Goal: Navigation & Orientation: Find specific page/section

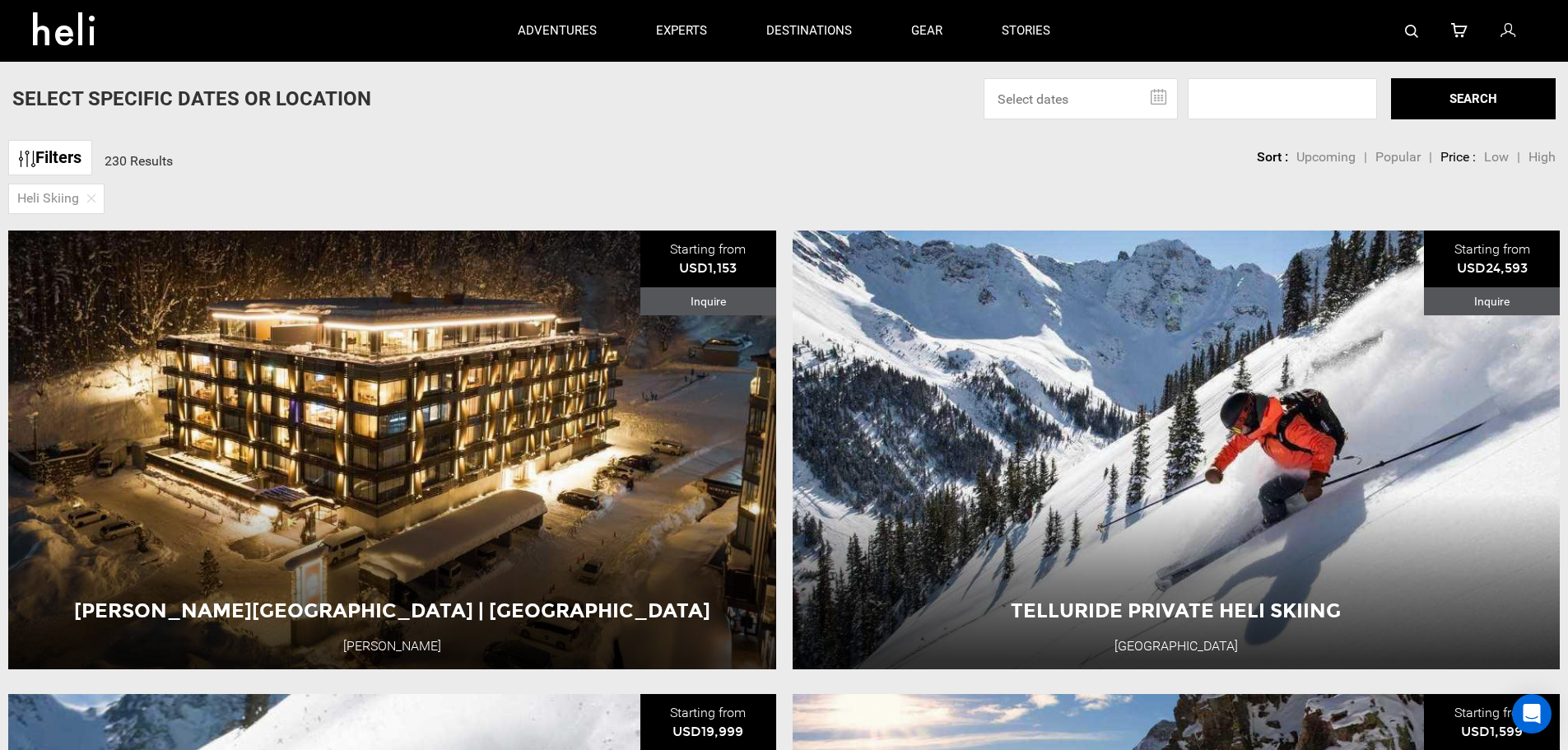
click at [62, 32] on icon at bounding box center [69, 23] width 74 height 26
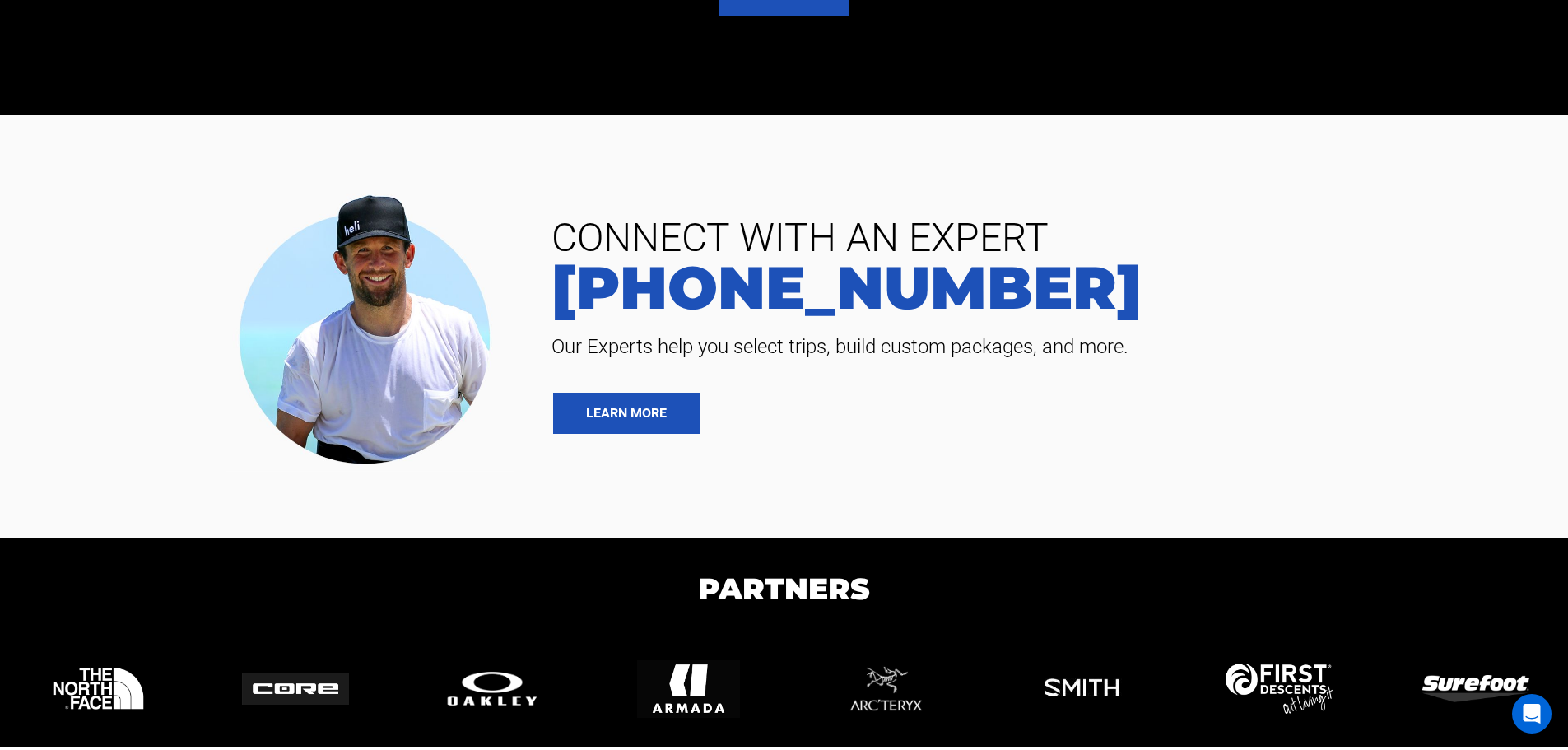
scroll to position [3879, 0]
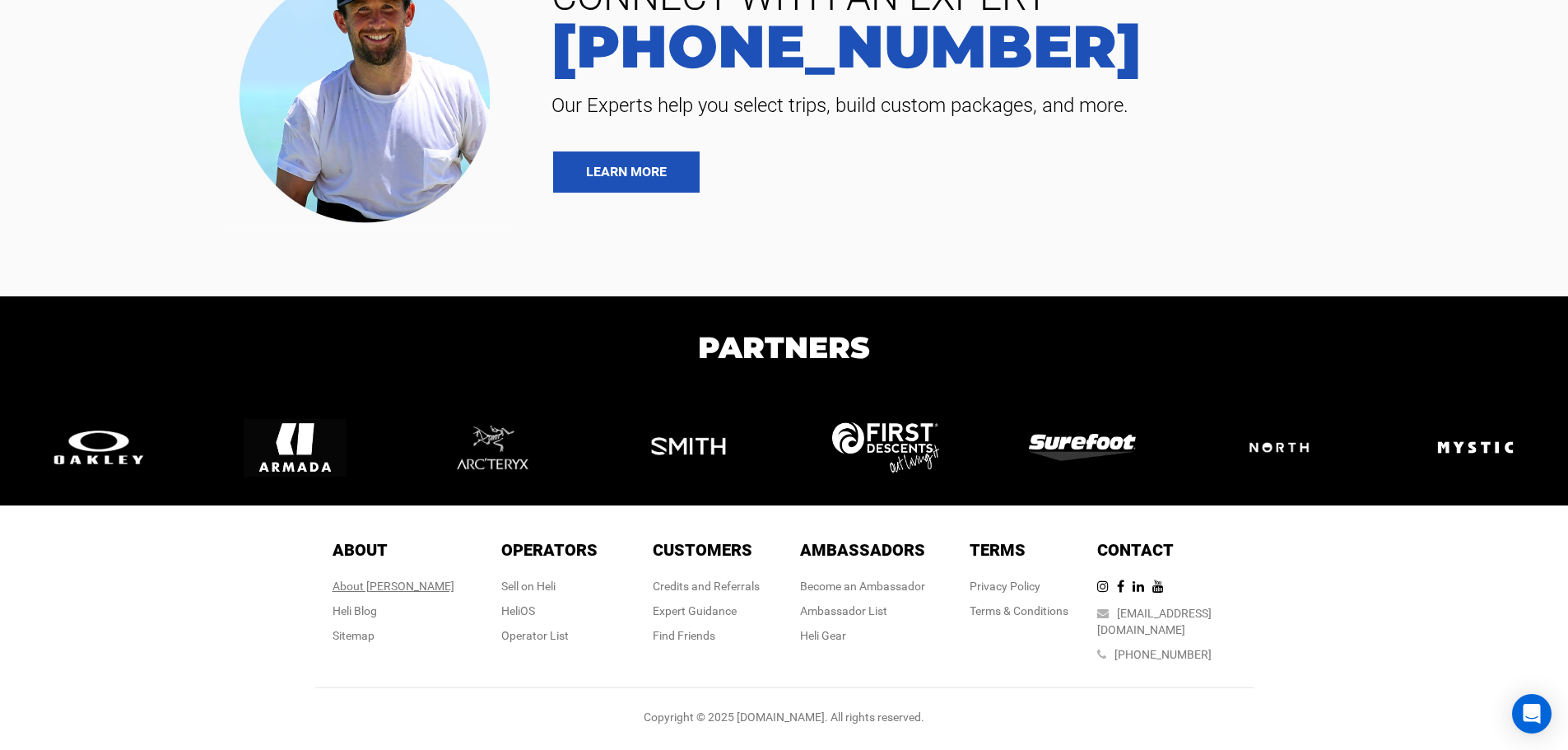
click at [405, 595] on div "About [PERSON_NAME]" at bounding box center [393, 585] width 122 height 16
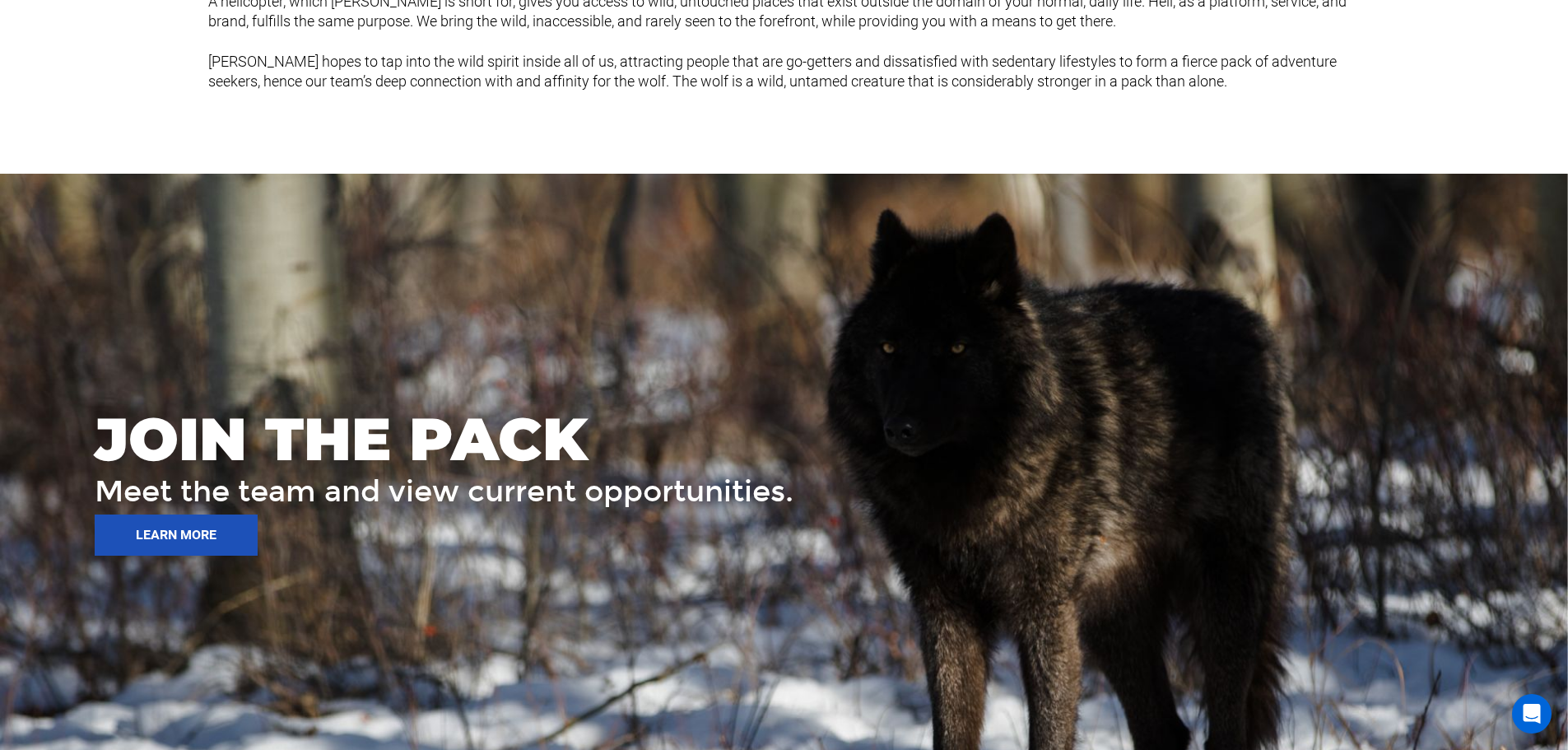
scroll to position [2578, 0]
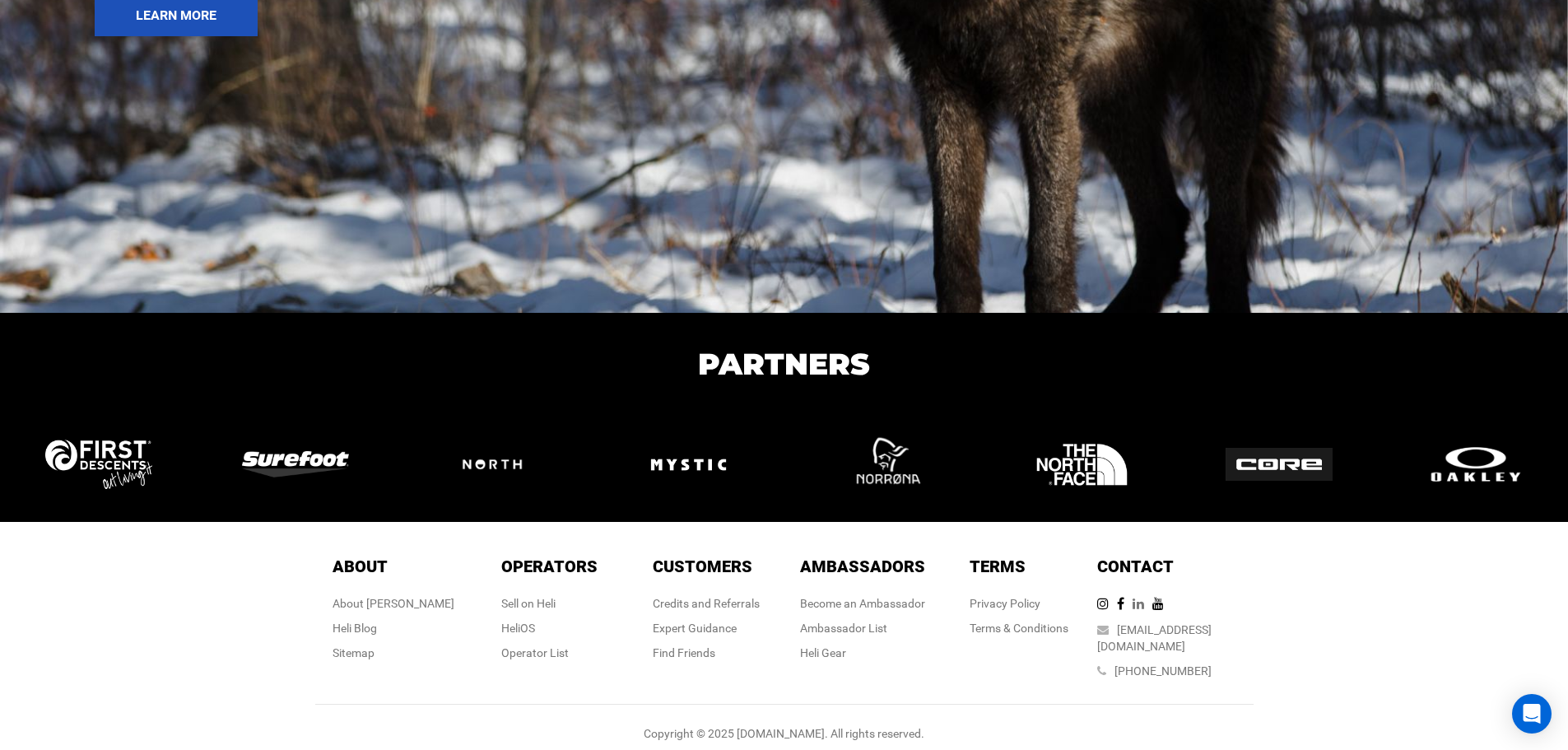
click at [1153, 606] on icon at bounding box center [1142, 603] width 20 height 13
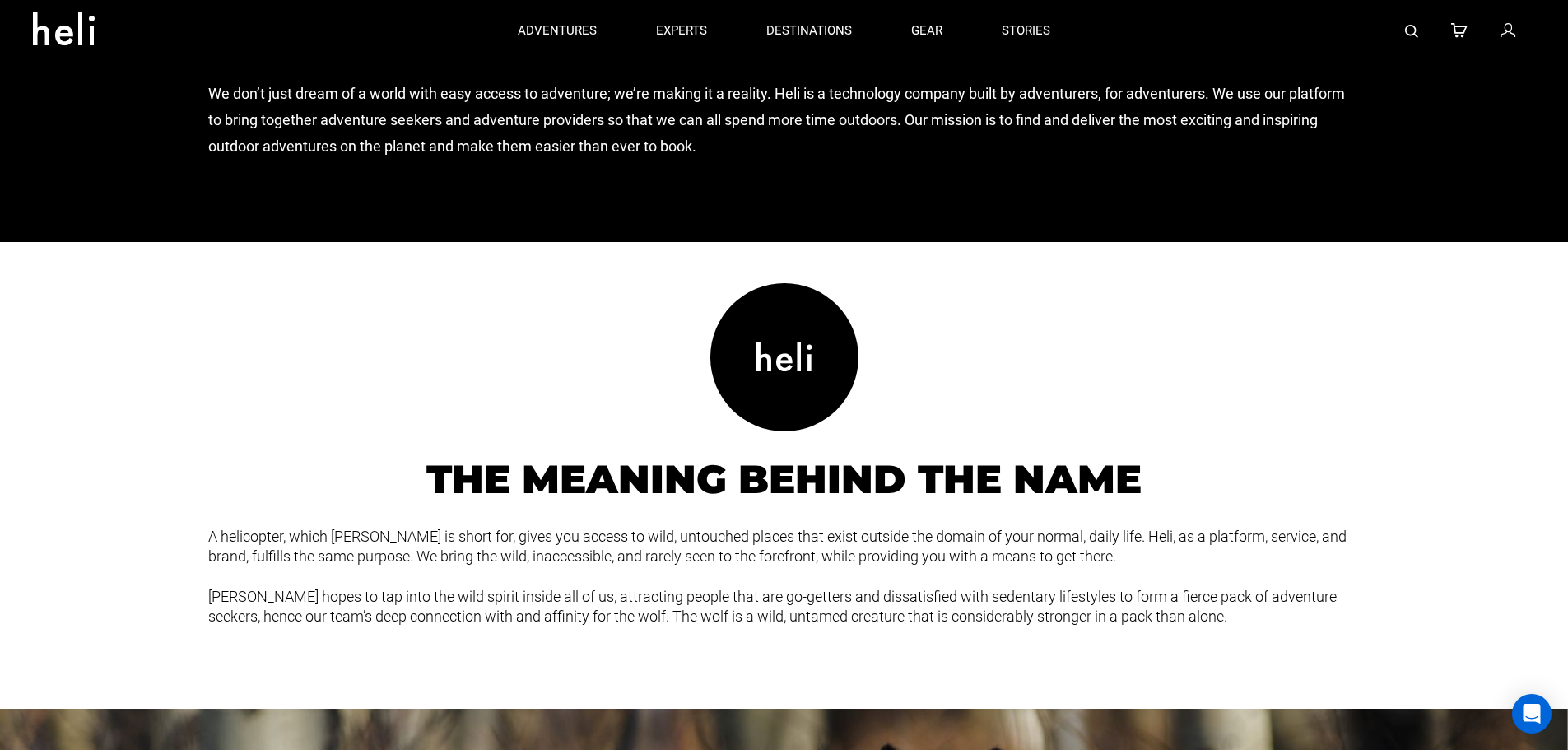
scroll to position [1096, 0]
